Goal: Check status: Check status

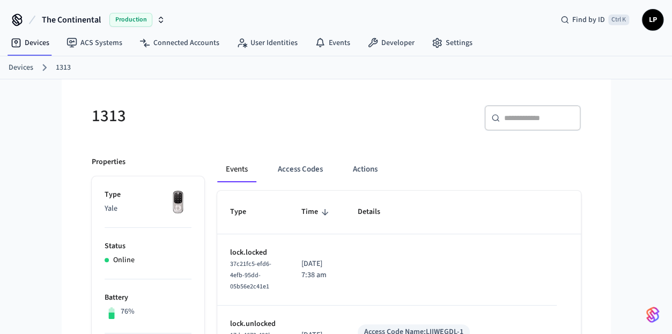
click at [25, 68] on link "Devices" at bounding box center [21, 67] width 25 height 11
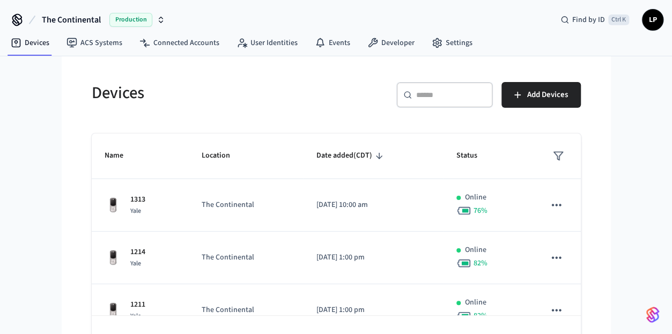
click at [429, 86] on div "​ ​" at bounding box center [444, 95] width 97 height 26
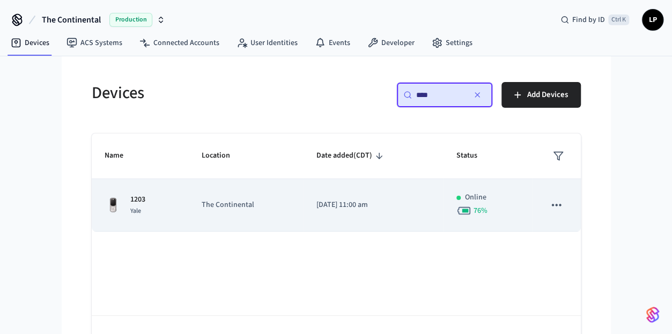
type input "****"
click at [278, 196] on td "The Continental" at bounding box center [246, 205] width 115 height 53
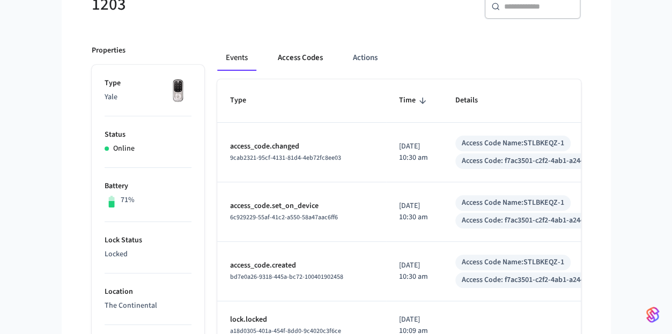
click at [289, 54] on button "Access Codes" at bounding box center [300, 58] width 62 height 26
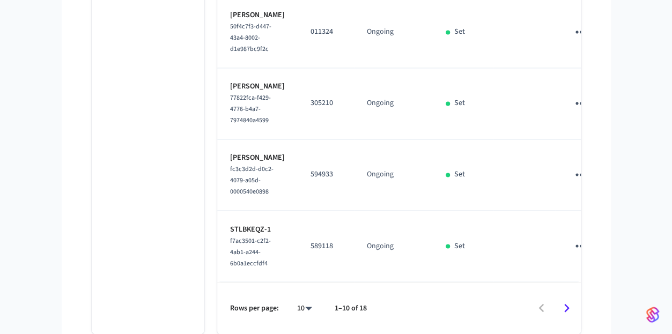
scroll to position [828, 0]
click at [561, 307] on icon "Go to next page" at bounding box center [566, 308] width 17 height 17
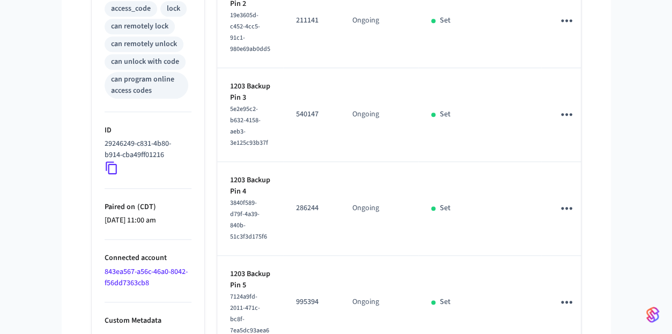
scroll to position [832, 0]
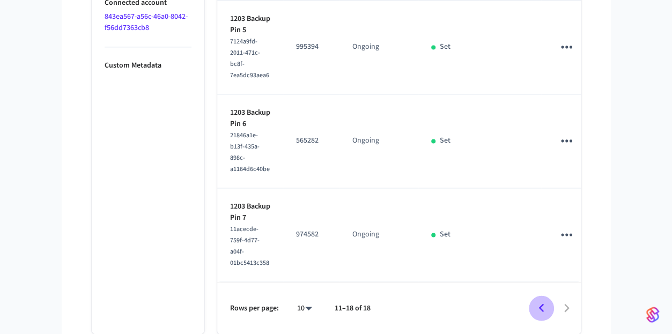
click at [545, 311] on icon "Go to previous page" at bounding box center [541, 308] width 17 height 17
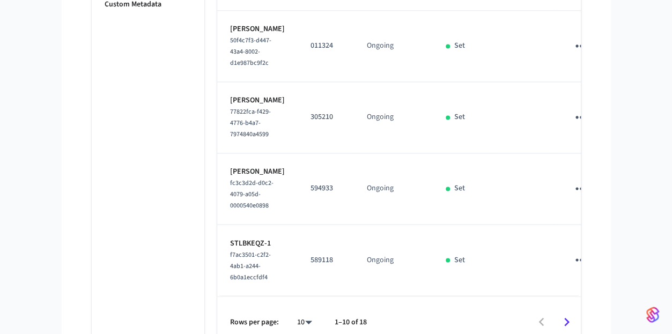
scroll to position [828, 0]
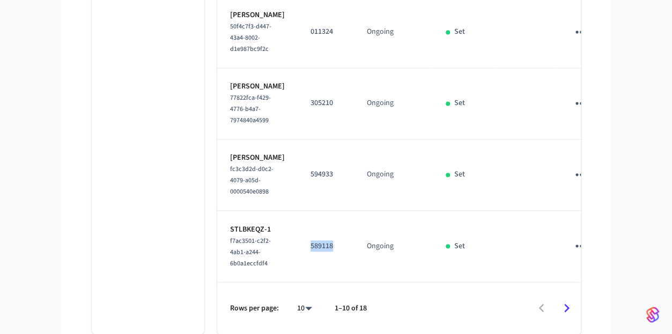
drag, startPoint x: 302, startPoint y: 242, endPoint x: 330, endPoint y: 242, distance: 28.4
click at [330, 242] on td "589118" at bounding box center [326, 246] width 56 height 71
click at [330, 242] on p "589118" at bounding box center [326, 245] width 31 height 11
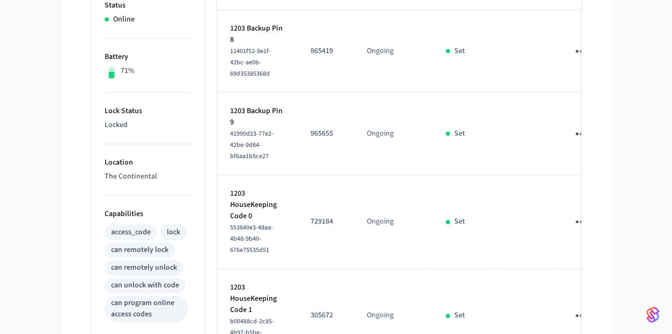
scroll to position [0, 0]
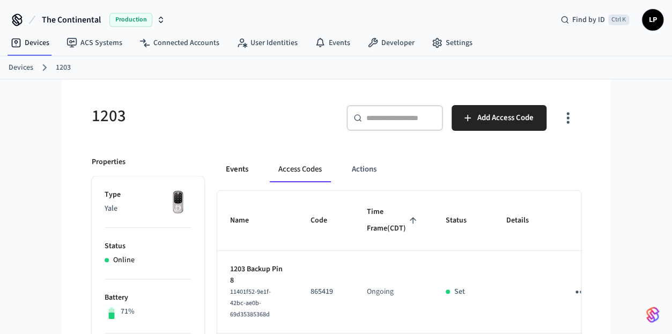
click at [226, 175] on button "Events" at bounding box center [237, 170] width 40 height 26
